Goal: Find contact information: Find contact information

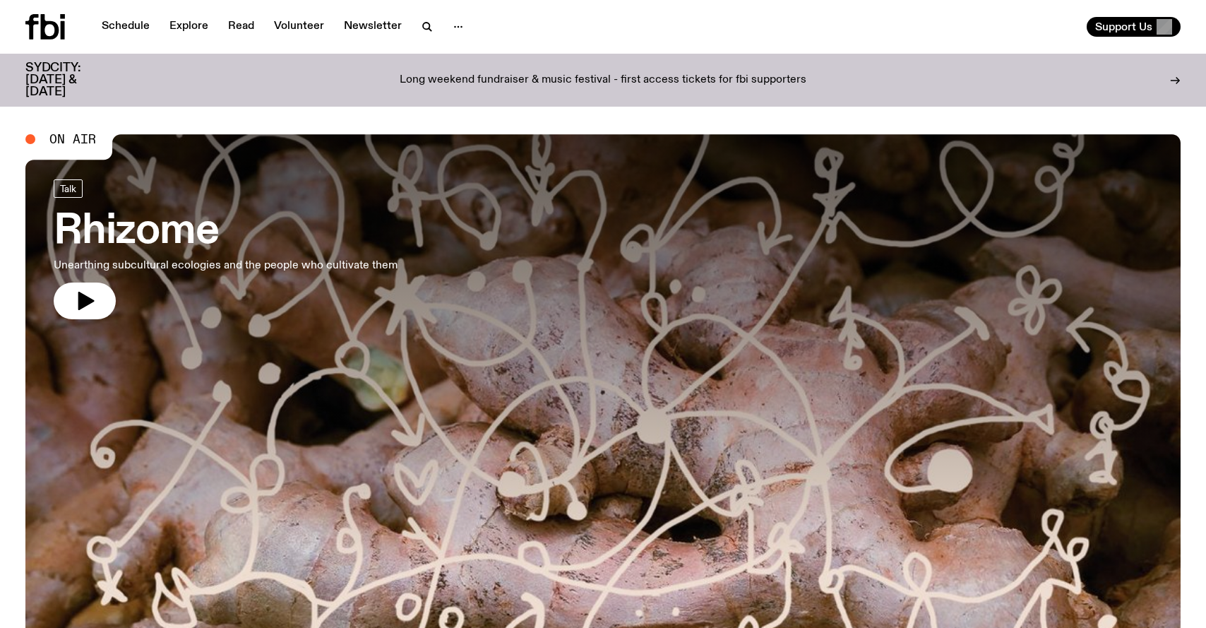
click at [672, 4] on div "Schedule Explore Read Volunteer Newsletter Support Us" at bounding box center [603, 27] width 1206 height 54
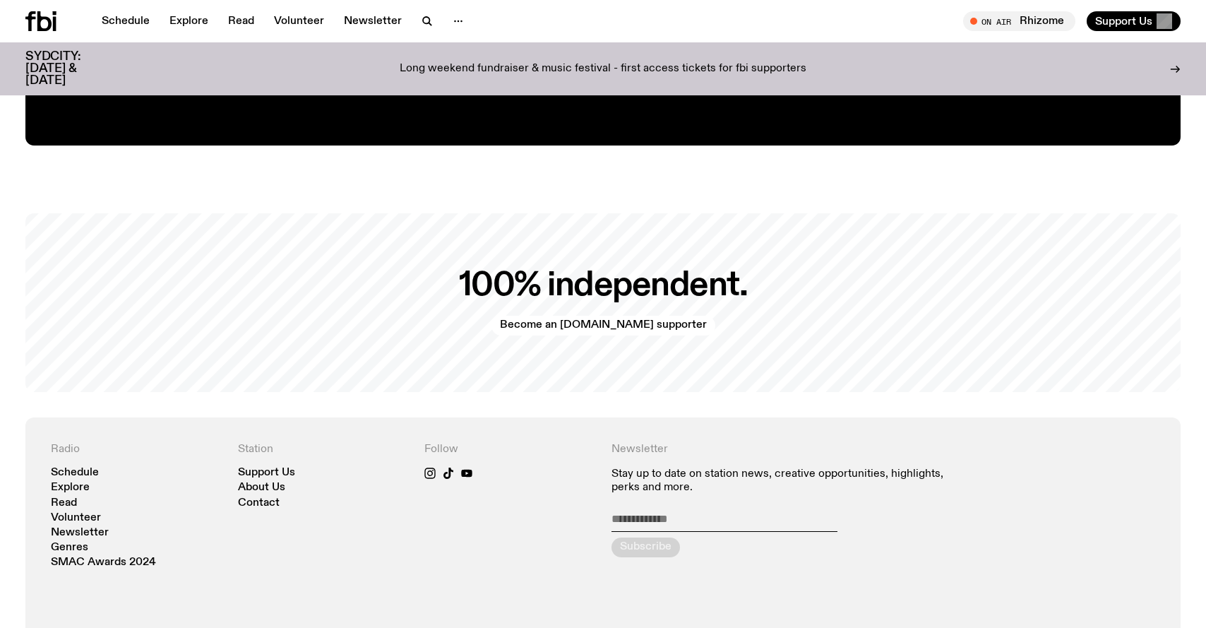
scroll to position [3262, 0]
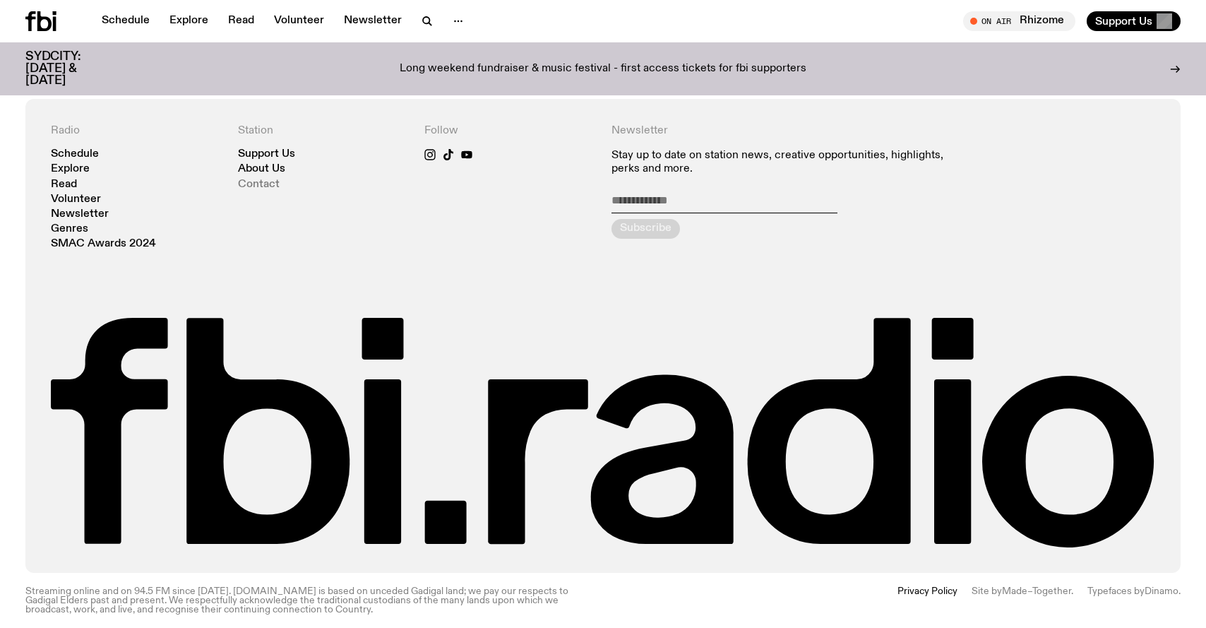
click at [261, 179] on link "Contact" at bounding box center [259, 184] width 42 height 11
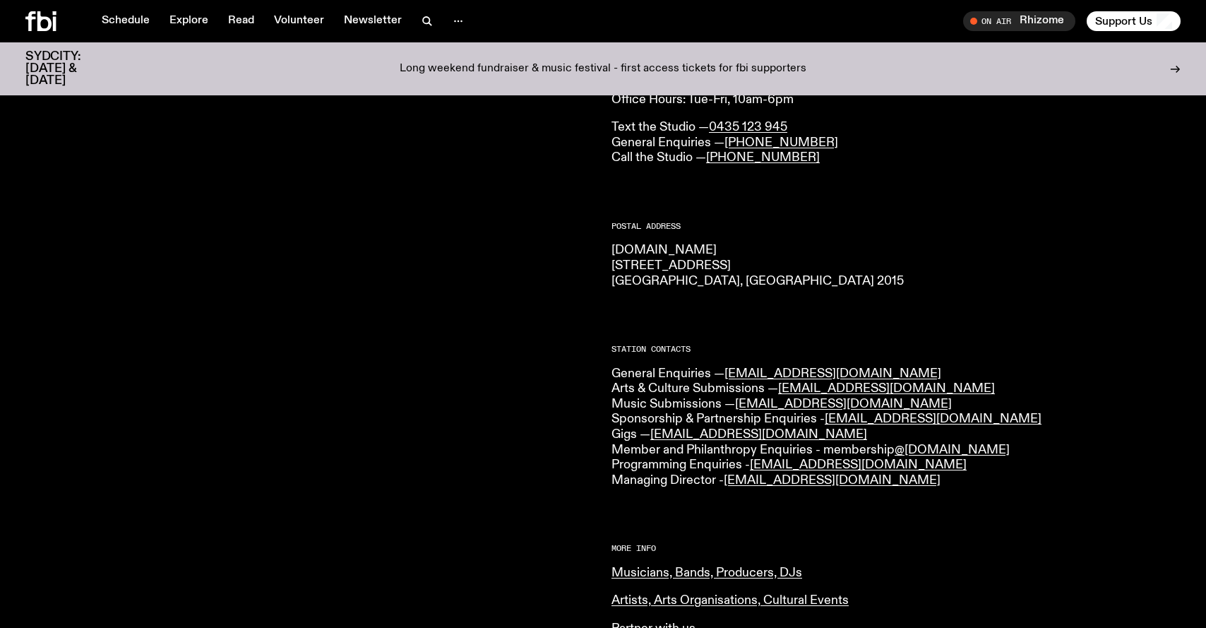
scroll to position [127, 0]
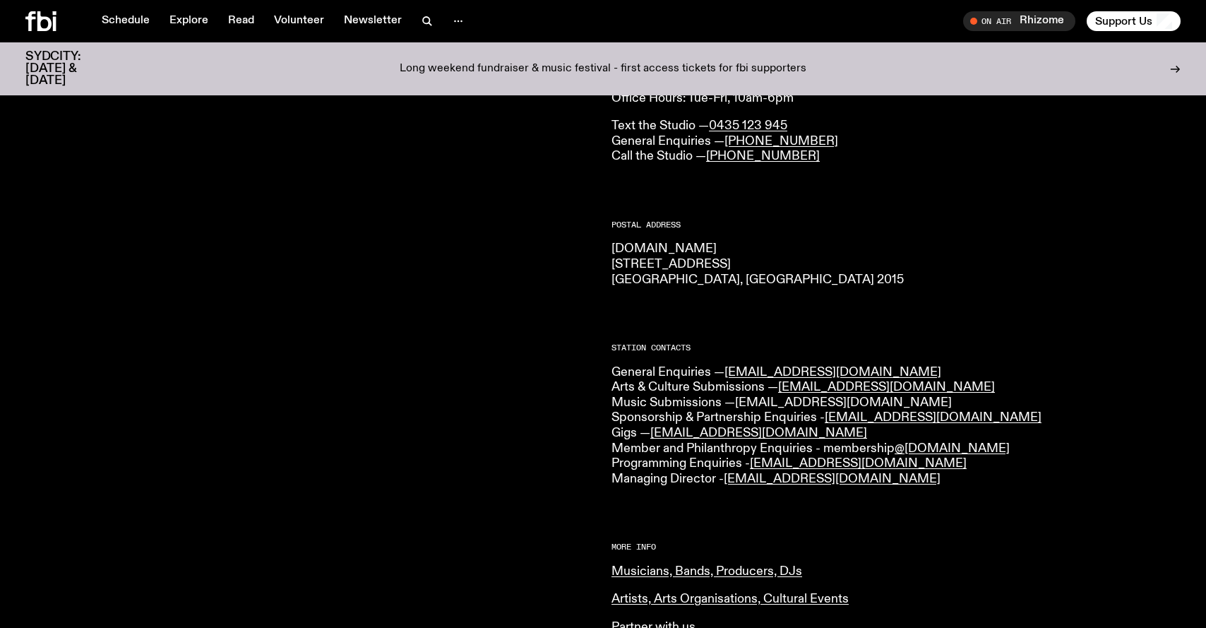
click at [803, 402] on link "music@fbiradio.com" at bounding box center [843, 402] width 217 height 13
drag, startPoint x: 736, startPoint y: 404, endPoint x: 847, endPoint y: 401, distance: 110.9
click at [847, 401] on p "General Enquiries — info@fbiradio.com Arts & Culture Submissions — culture@fbir…" at bounding box center [895, 426] width 569 height 122
copy link "music@fbiradio.com"
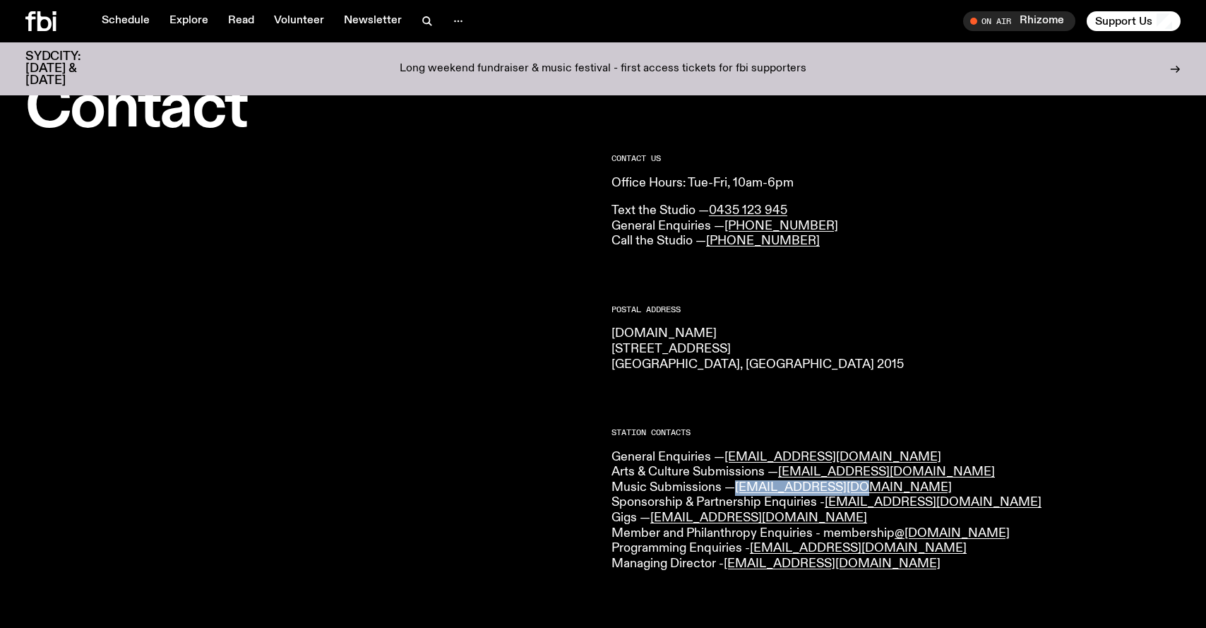
scroll to position [47, 0]
